Goal: Information Seeking & Learning: Learn about a topic

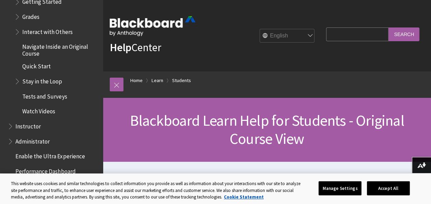
scroll to position [930, 0]
click at [340, 33] on input "Search Query" at bounding box center [357, 33] width 62 height 13
type input "Tesol practice"
click at [400, 36] on input "Search" at bounding box center [404, 33] width 31 height 13
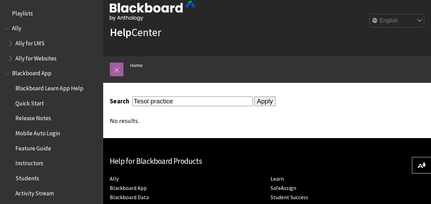
scroll to position [7, 0]
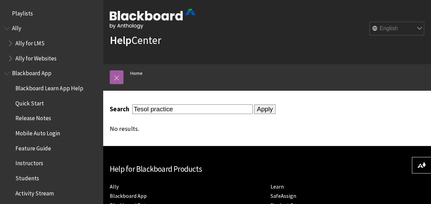
click at [255, 111] on input "Apply" at bounding box center [265, 109] width 22 height 10
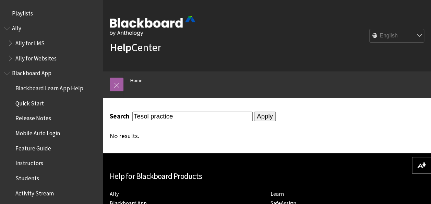
click at [255, 115] on input "Apply" at bounding box center [265, 116] width 22 height 10
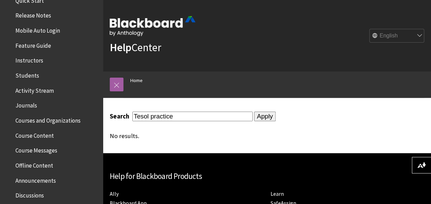
scroll to position [103, 0]
click at [57, 156] on ul "Blackboard Learn App Help Quick Start Release Notes Mobile Auto Login Feature G…" at bounding box center [51, 157] width 95 height 356
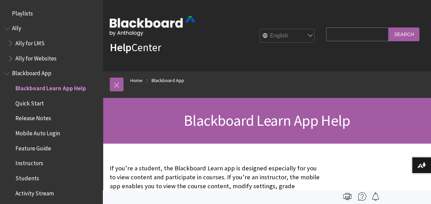
scroll to position [72, 0]
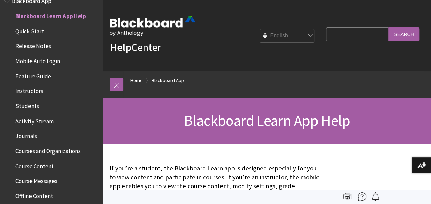
click at [28, 150] on span "Courses and Organizations" at bounding box center [47, 149] width 65 height 9
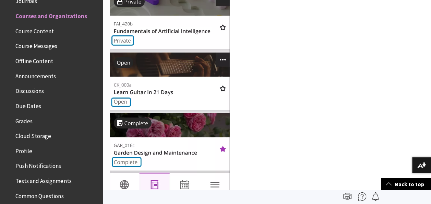
scroll to position [899, 0]
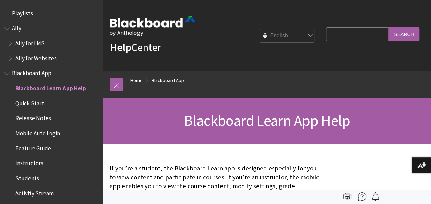
scroll to position [72, 0]
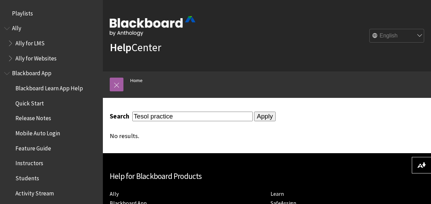
scroll to position [1, 0]
